Goal: Information Seeking & Learning: Learn about a topic

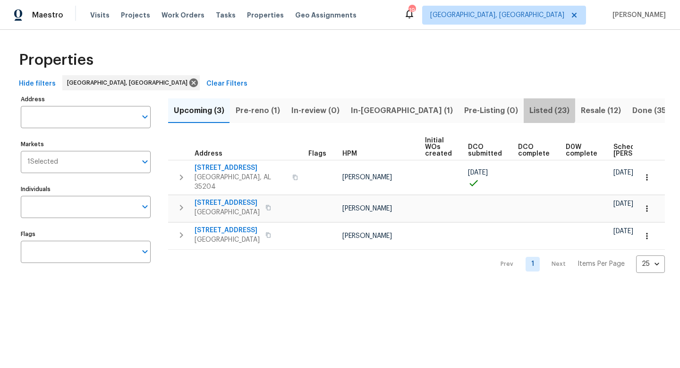
click at [530, 111] on span "Listed (23)" at bounding box center [550, 110] width 40 height 13
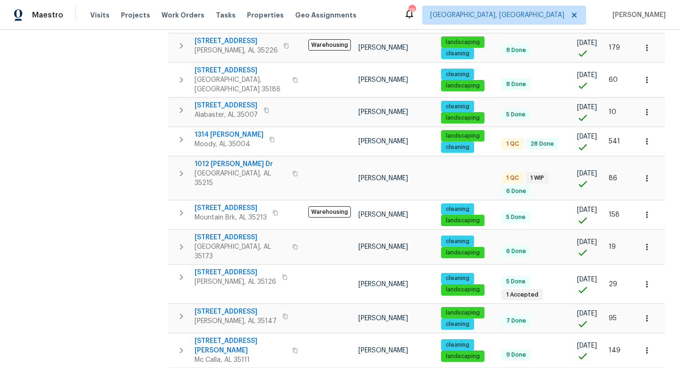
scroll to position [502, 0]
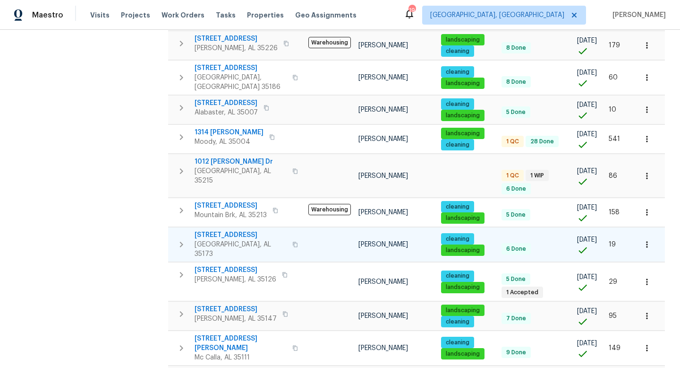
click at [220, 230] on span "[STREET_ADDRESS]" at bounding box center [241, 234] width 92 height 9
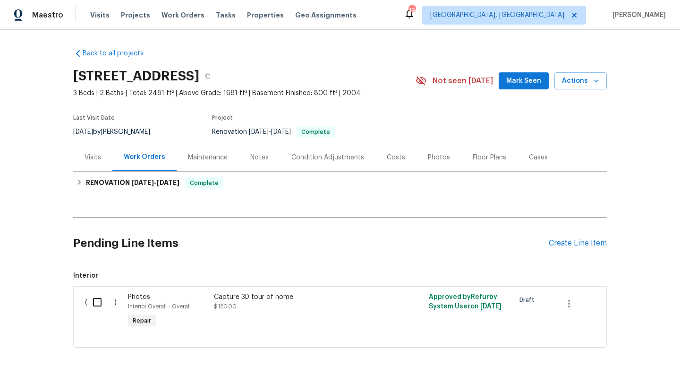
click at [433, 157] on div "Photos" at bounding box center [439, 157] width 22 height 9
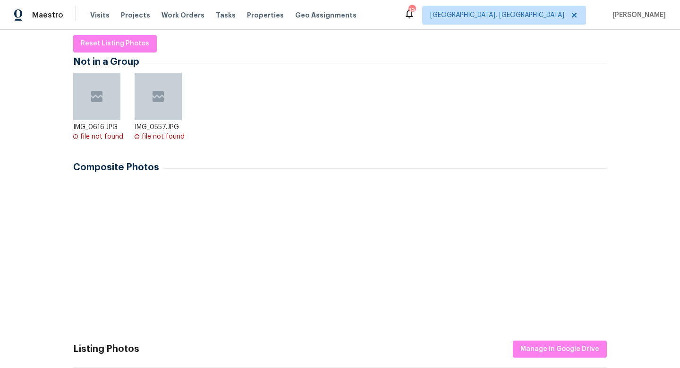
scroll to position [161, 0]
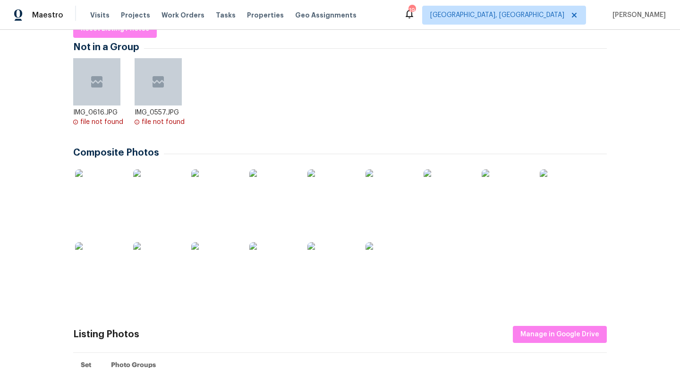
click at [108, 265] on img at bounding box center [98, 265] width 47 height 47
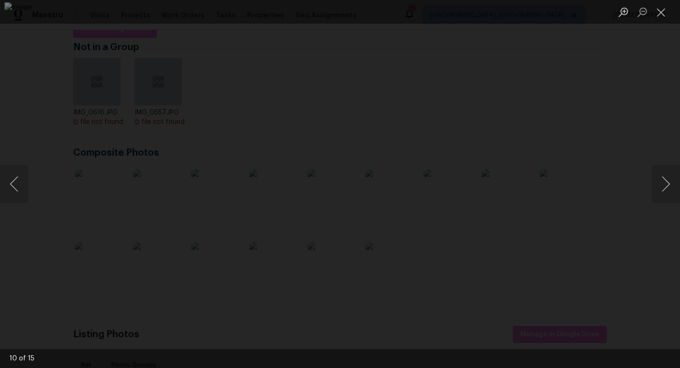
click at [655, 305] on div "Lightbox" at bounding box center [340, 184] width 680 height 368
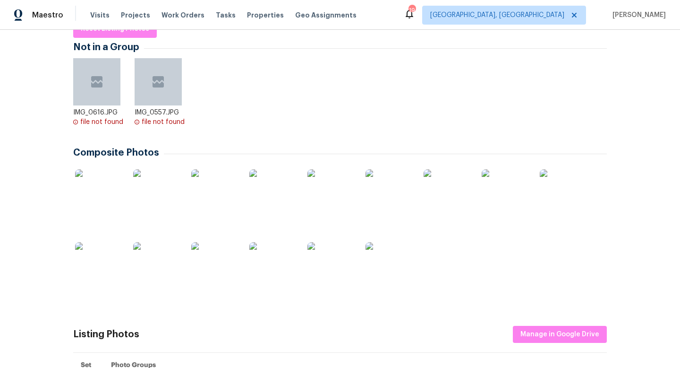
scroll to position [0, 0]
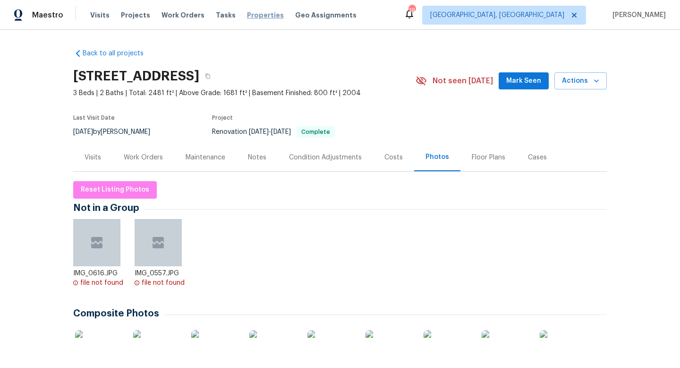
click at [255, 16] on span "Properties" at bounding box center [265, 14] width 37 height 9
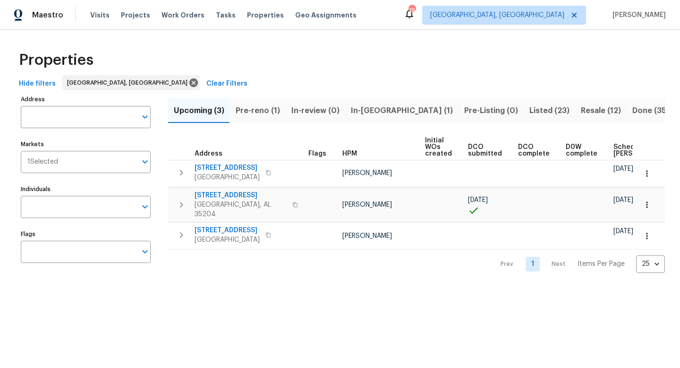
click at [530, 110] on span "Listed (23)" at bounding box center [550, 110] width 40 height 13
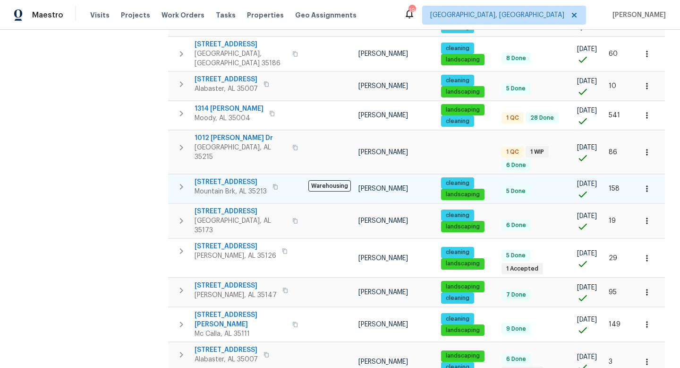
scroll to position [530, 0]
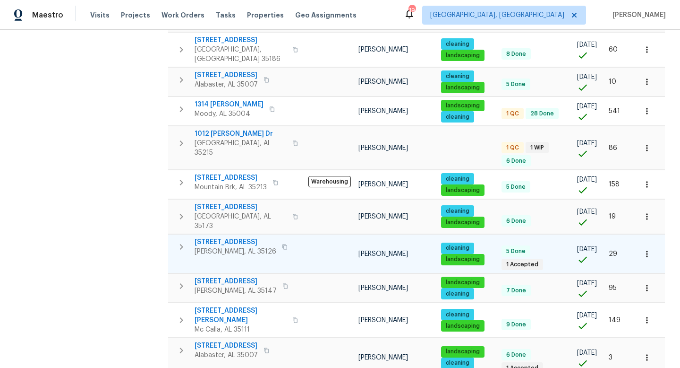
click at [215, 237] on span "6268 Lakewood Trl" at bounding box center [236, 241] width 82 height 9
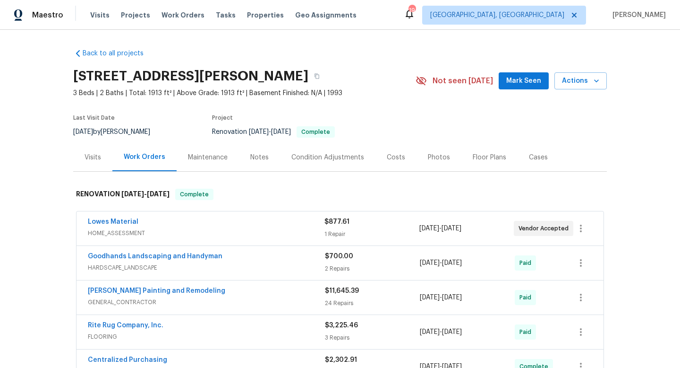
click at [433, 155] on div "Photos" at bounding box center [439, 157] width 22 height 9
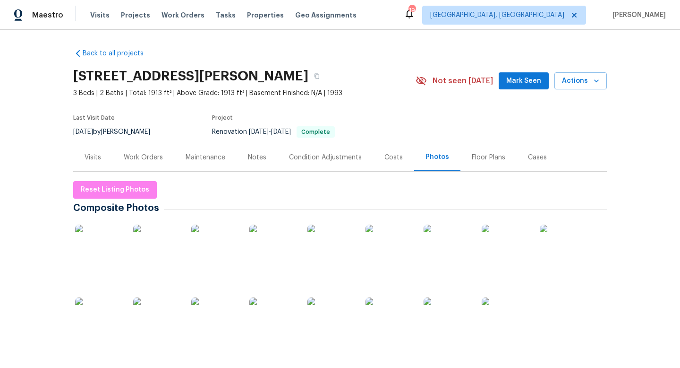
click at [146, 162] on div "Work Orders" at bounding box center [143, 157] width 62 height 28
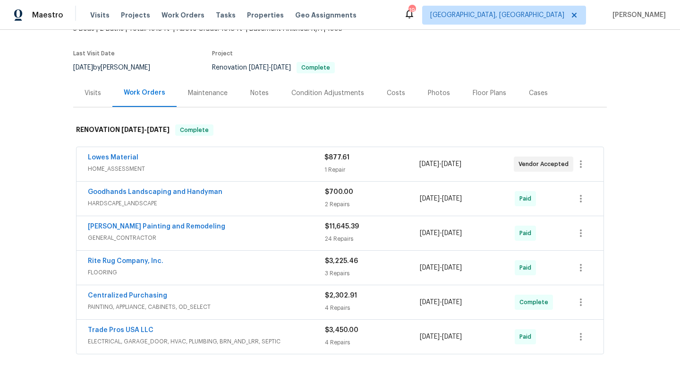
scroll to position [68, 0]
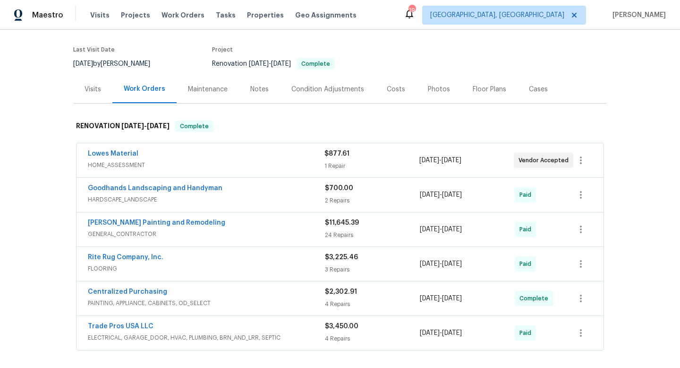
click at [271, 231] on span "GENERAL_CONTRACTOR" at bounding box center [206, 233] width 237 height 9
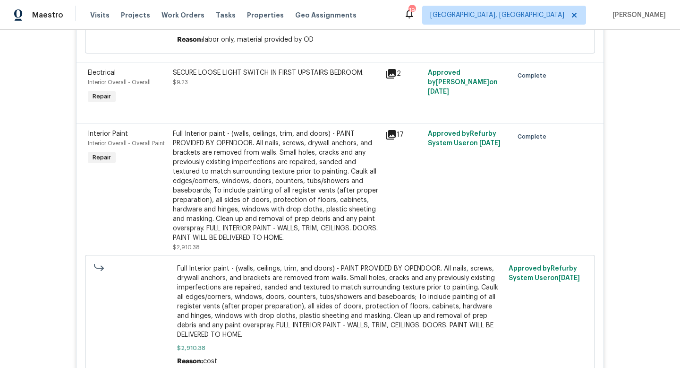
scroll to position [2835, 0]
click at [275, 153] on div "Full Interior paint - (walls, ceilings, trim, and doors) - PAINT PROVIDED BY OP…" at bounding box center [276, 185] width 207 height 113
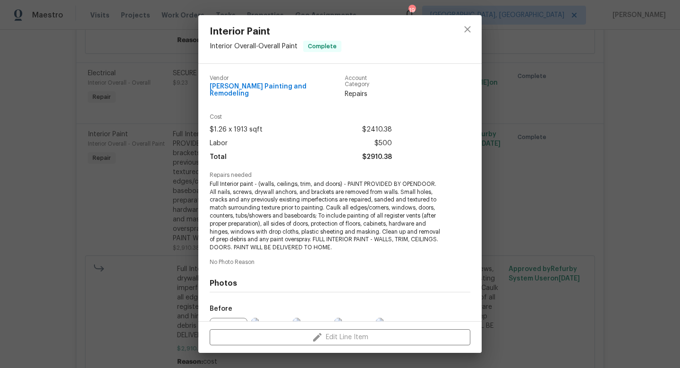
click at [635, 249] on div "Interior Paint Interior Overall - Overall Paint Complete Vendor Carlos Painting…" at bounding box center [340, 184] width 680 height 368
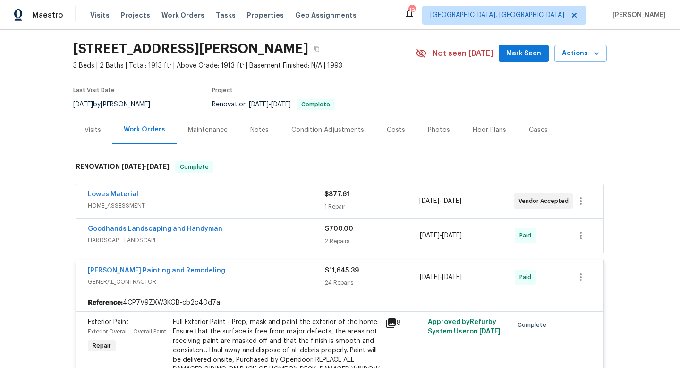
scroll to position [0, 0]
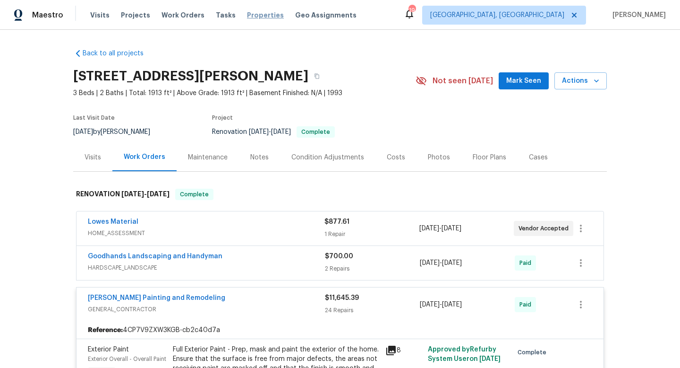
click at [253, 15] on span "Properties" at bounding box center [265, 14] width 37 height 9
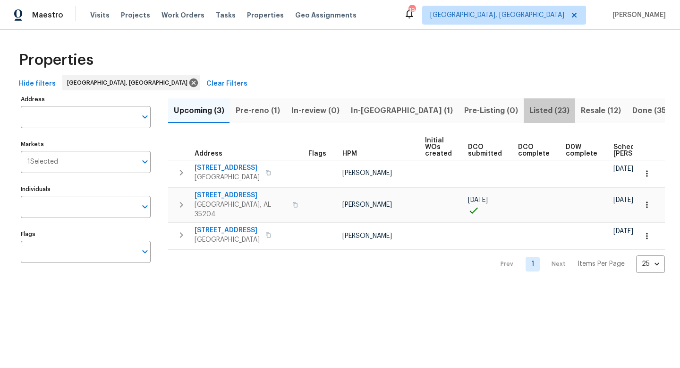
click at [530, 107] on span "Listed (23)" at bounding box center [550, 110] width 40 height 13
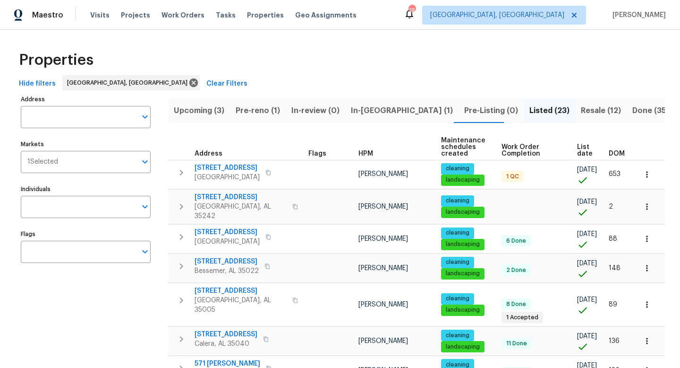
click at [579, 148] on span "List date" at bounding box center [585, 150] width 16 height 13
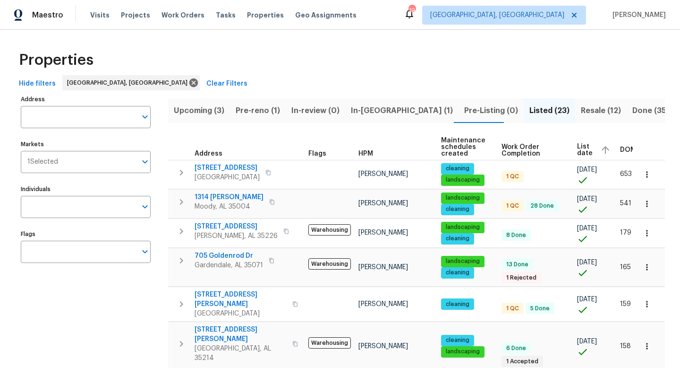
click at [577, 149] on span "List date" at bounding box center [585, 149] width 16 height 13
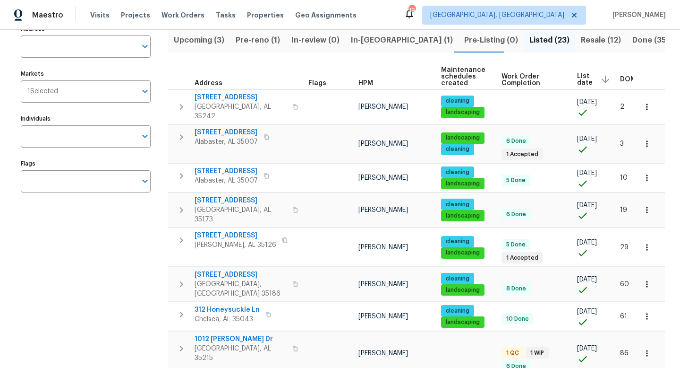
scroll to position [73, 0]
